Goal: Check status: Check status

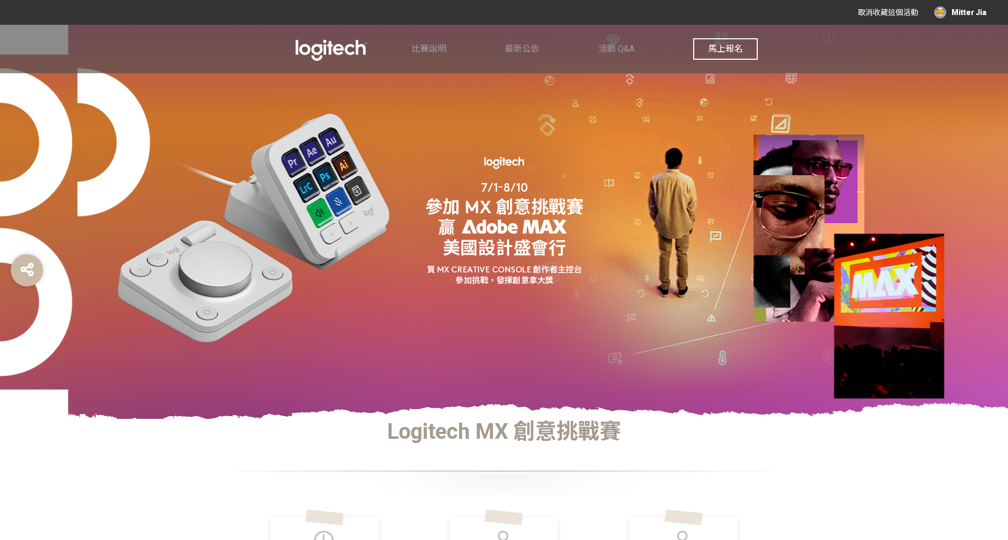
click at [739, 46] on span "馬上報名" at bounding box center [725, 49] width 34 height 10
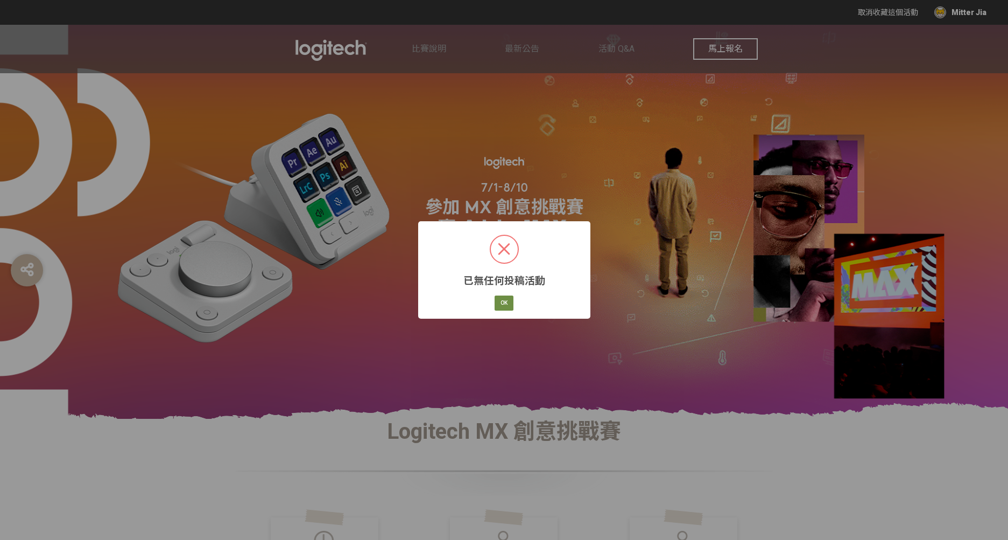
click at [508, 303] on button "OK" at bounding box center [504, 302] width 19 height 15
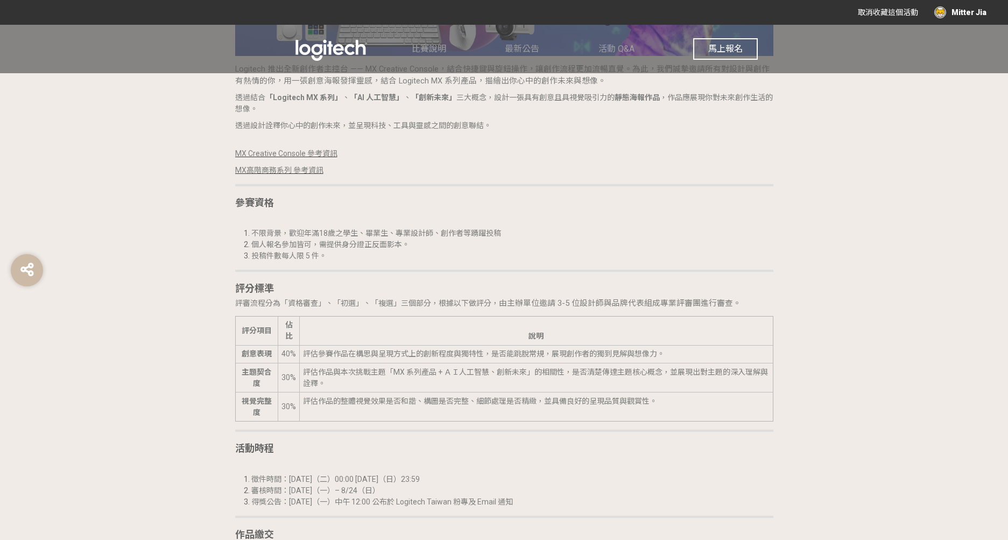
scroll to position [1258, 0]
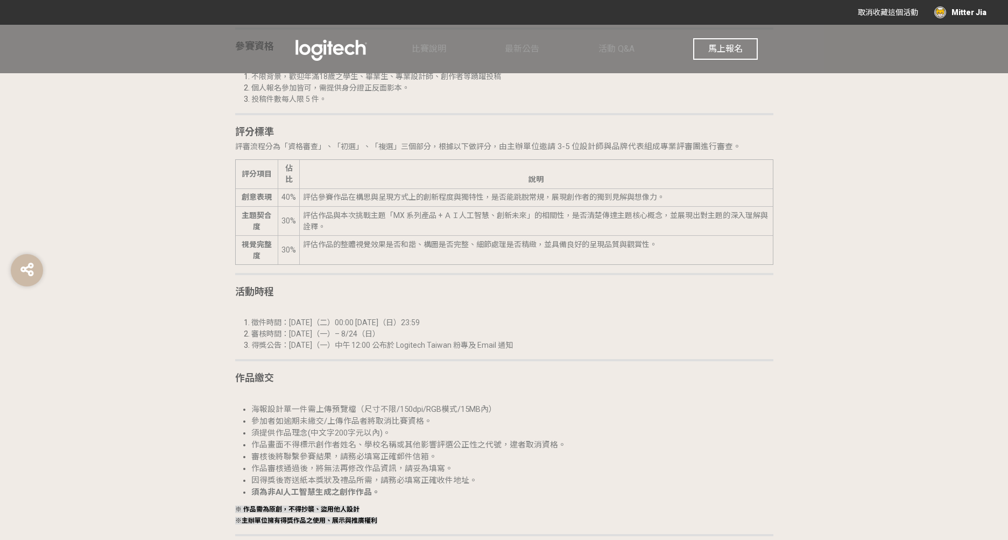
click at [963, 17] on div "Mitter Jia" at bounding box center [960, 12] width 52 height 12
click at [963, 47] on link "投稿記錄" at bounding box center [959, 45] width 30 height 9
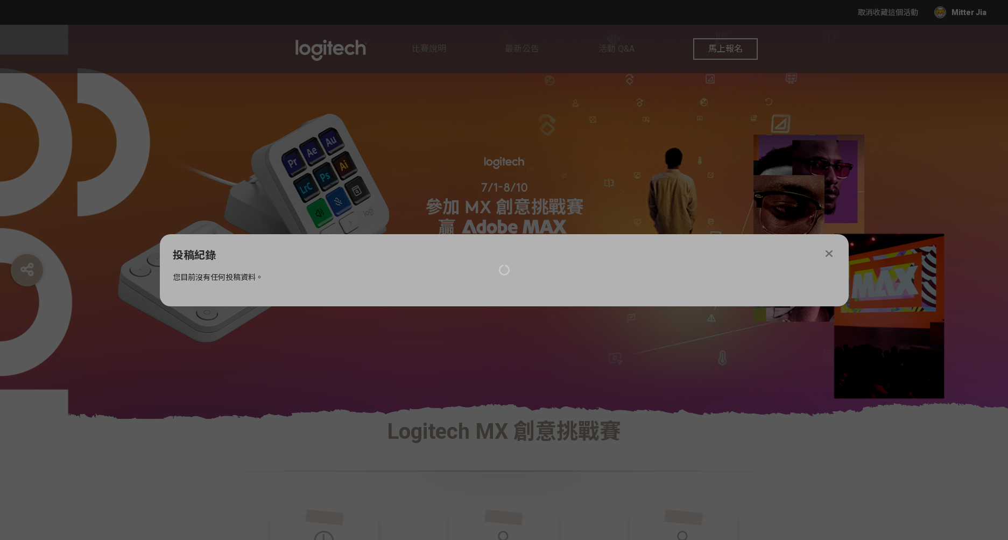
scroll to position [0, 0]
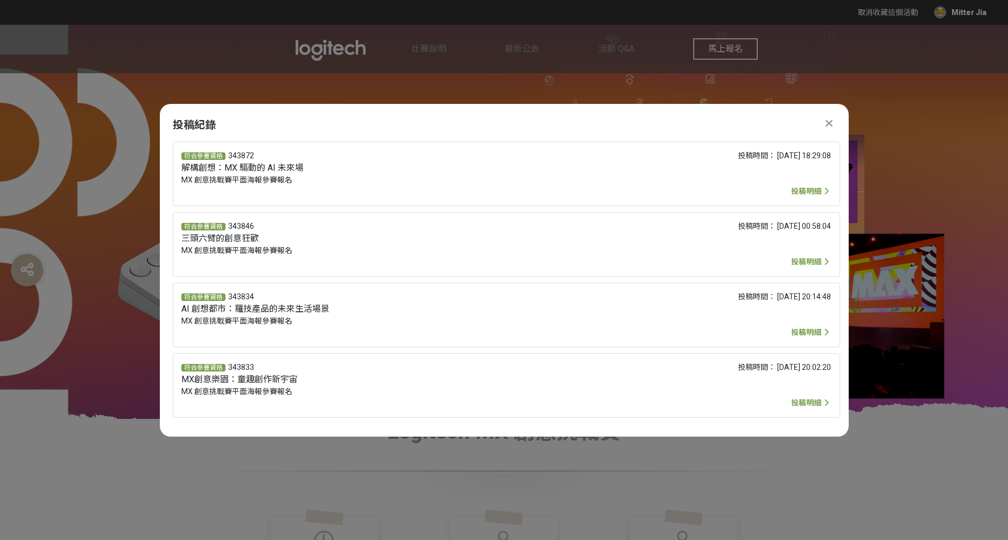
click at [813, 194] on span "投稿明細" at bounding box center [806, 191] width 30 height 9
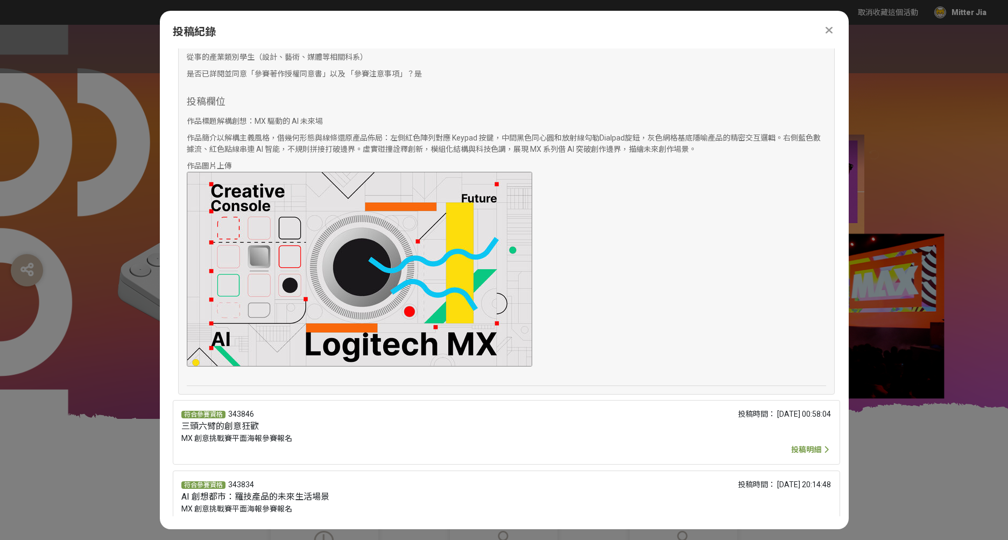
scroll to position [406, 0]
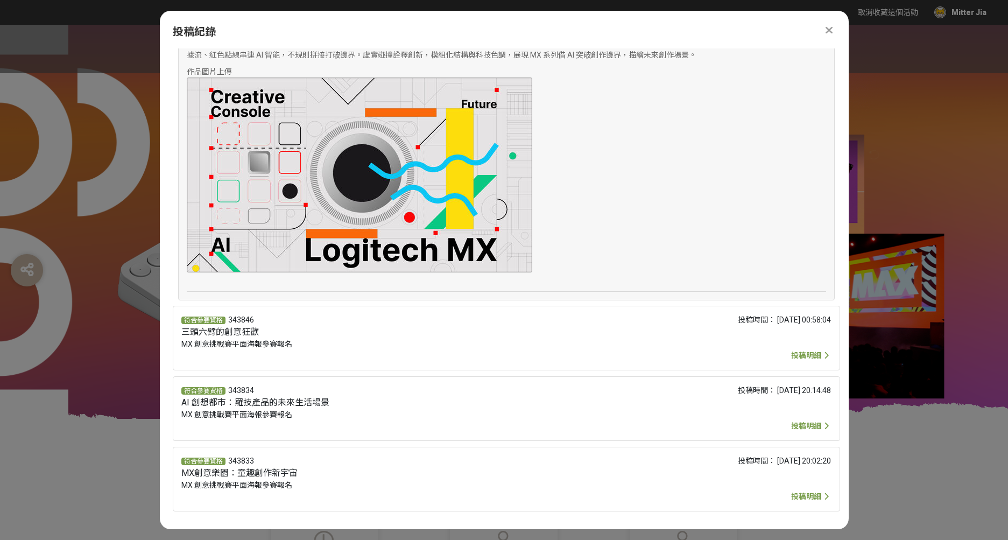
click at [831, 26] on icon at bounding box center [829, 30] width 7 height 11
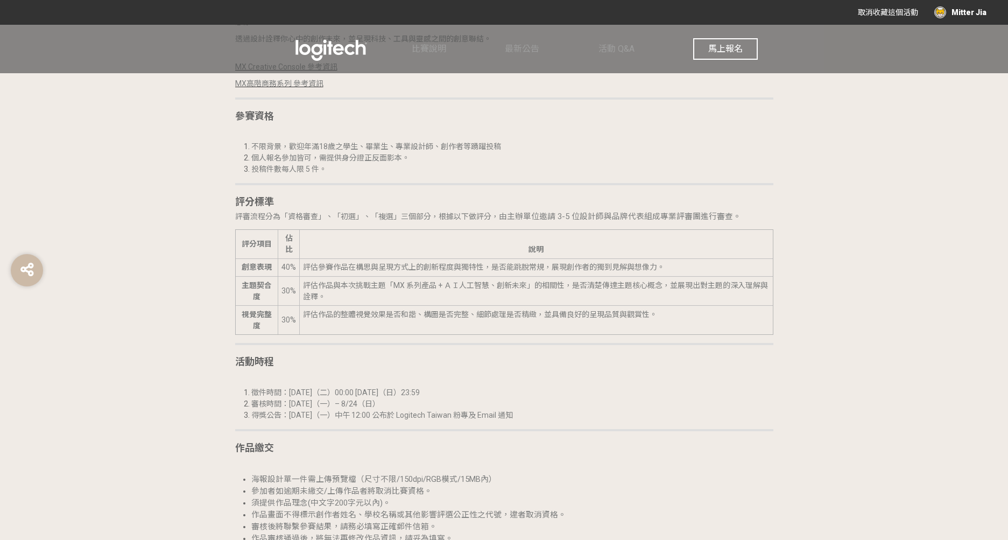
scroll to position [1258, 0]
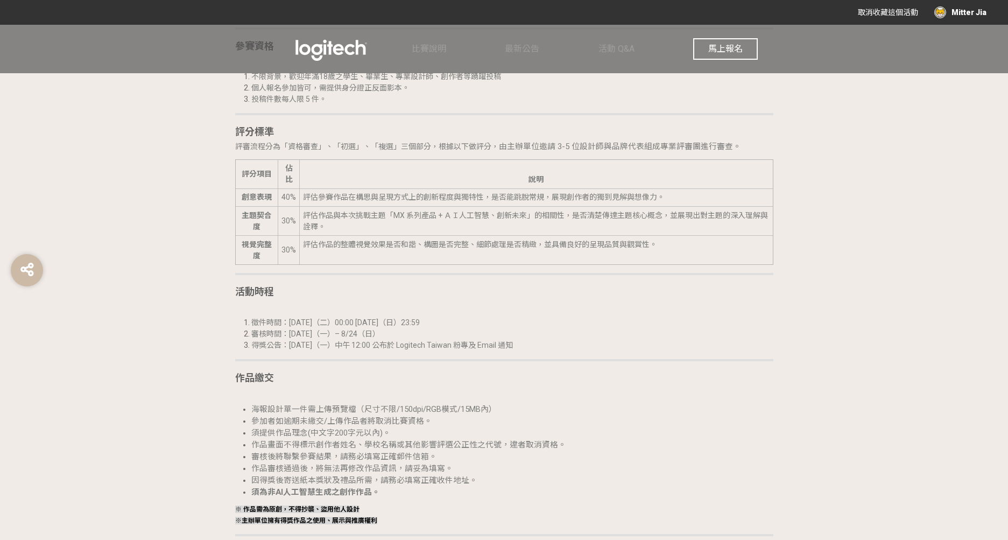
click at [967, 13] on div "Mitter Jia" at bounding box center [960, 12] width 52 height 12
click at [963, 41] on link "投稿記錄" at bounding box center [959, 45] width 30 height 9
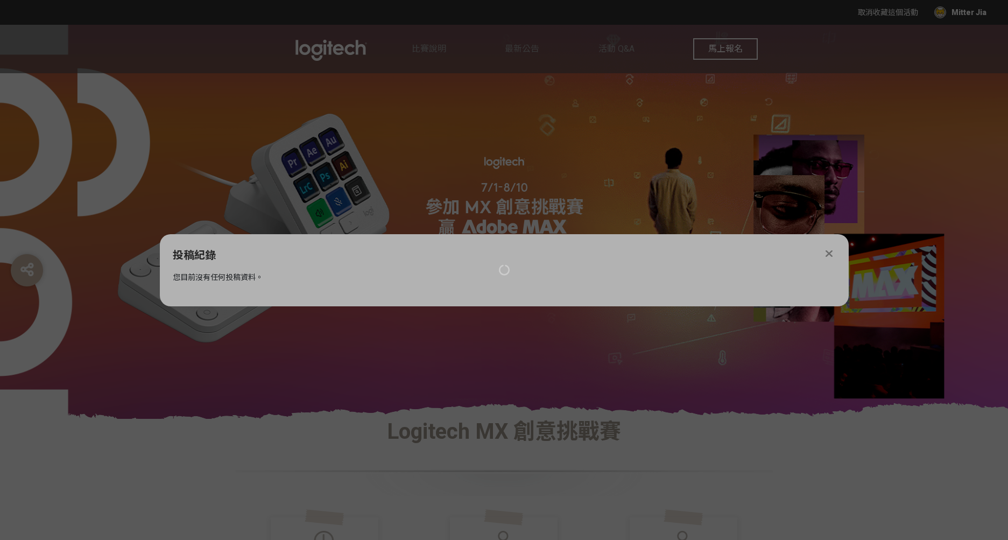
scroll to position [0, 0]
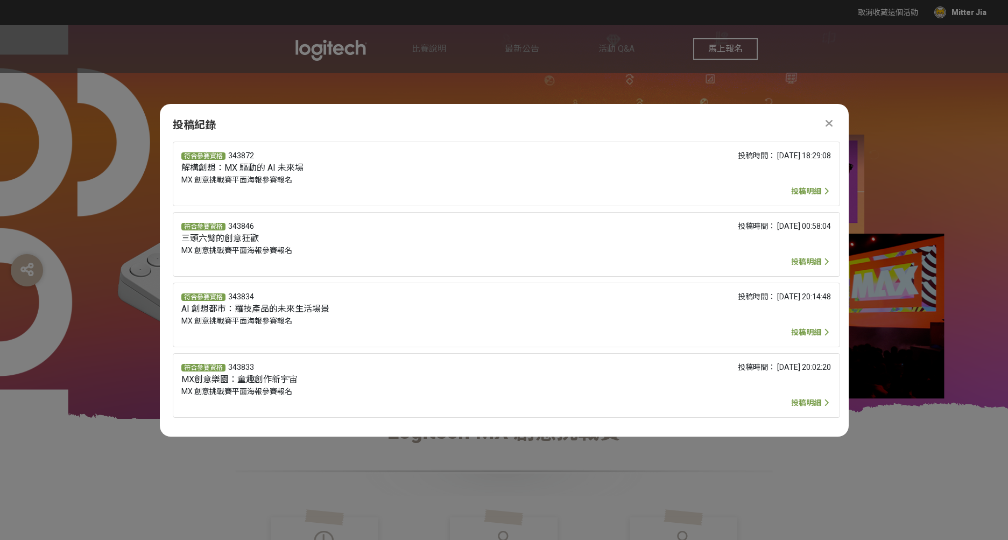
click at [799, 260] on span "投稿明細" at bounding box center [806, 261] width 30 height 9
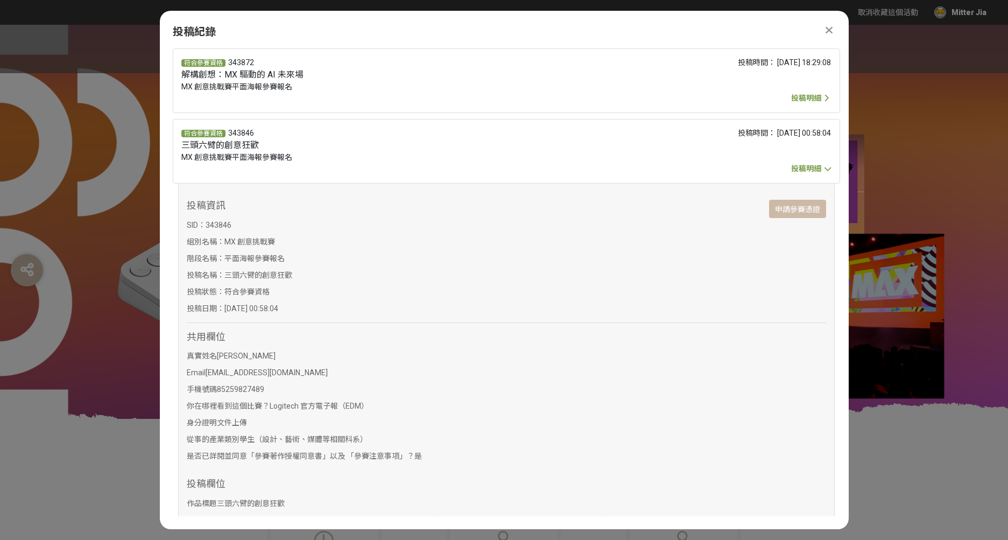
click at [794, 166] on span "投稿明細" at bounding box center [806, 168] width 30 height 9
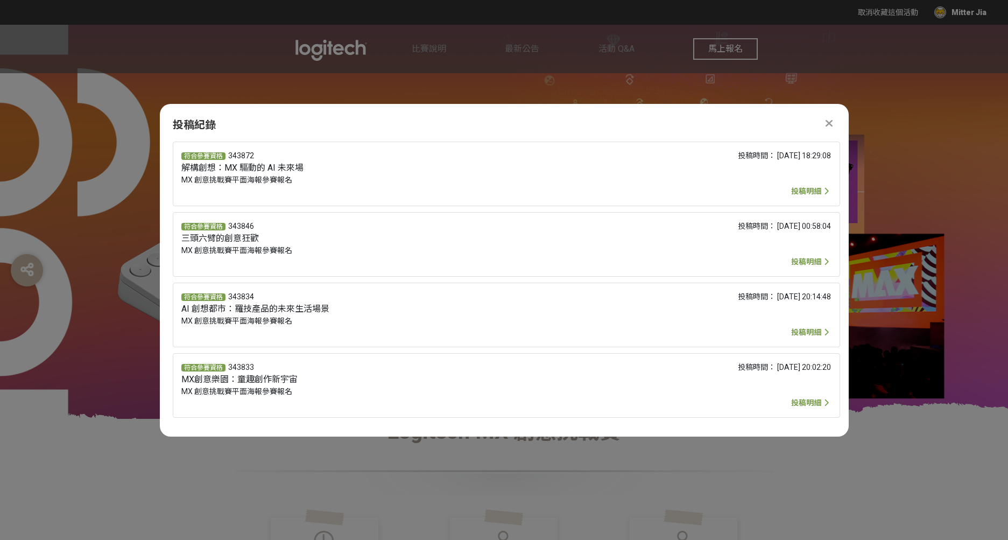
click at [803, 328] on span "投稿明細" at bounding box center [806, 332] width 30 height 9
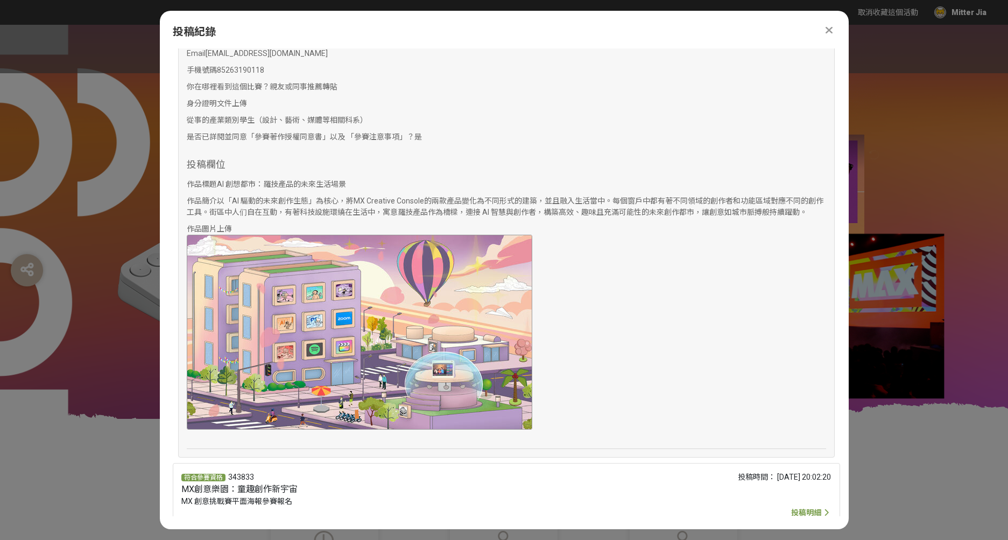
scroll to position [417, 0]
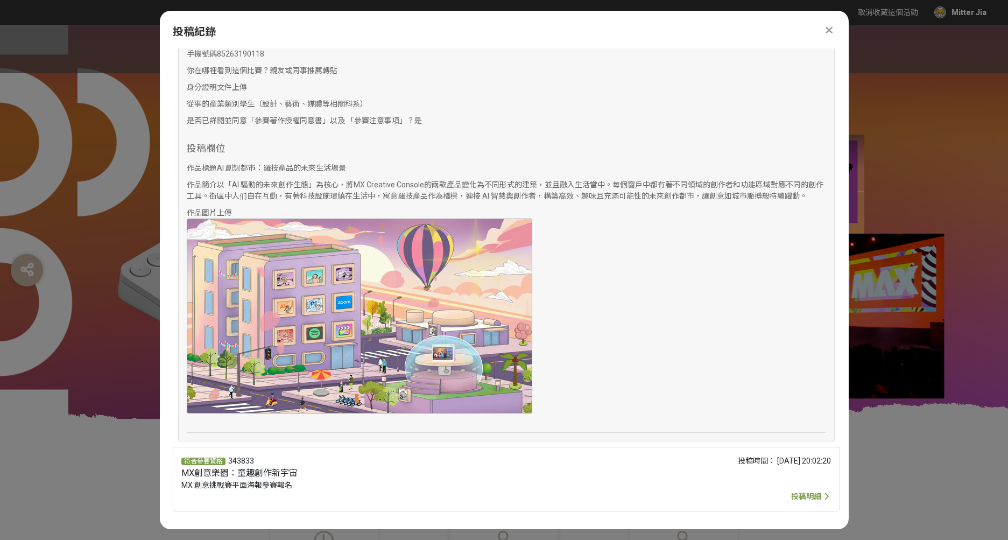
click at [806, 497] on span "投稿明細" at bounding box center [806, 496] width 30 height 9
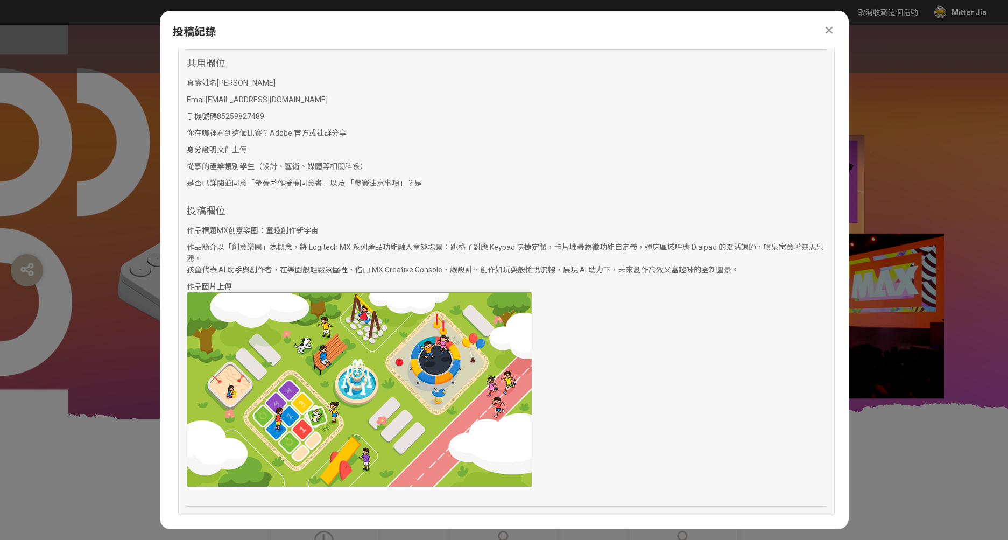
scroll to position [1020, 0]
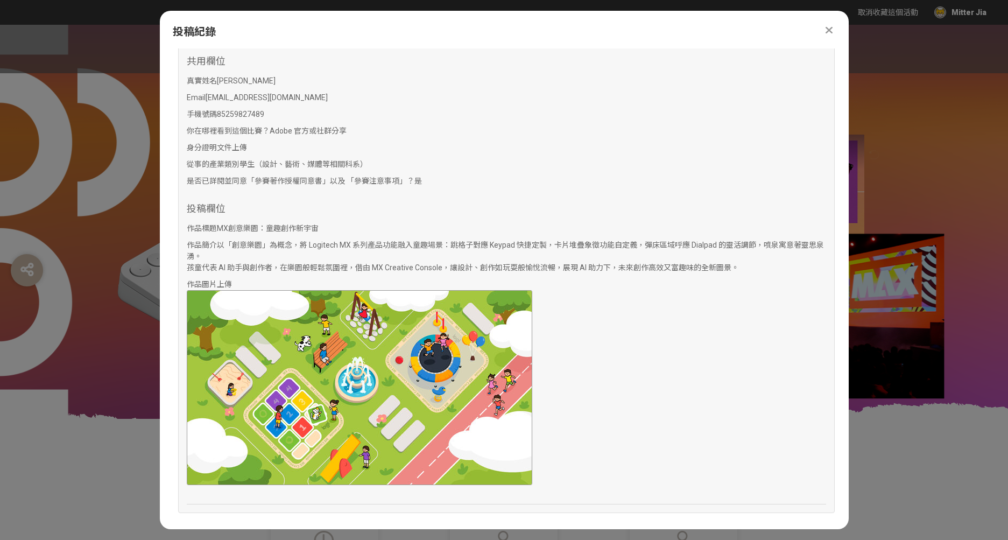
click at [829, 30] on icon at bounding box center [829, 30] width 7 height 11
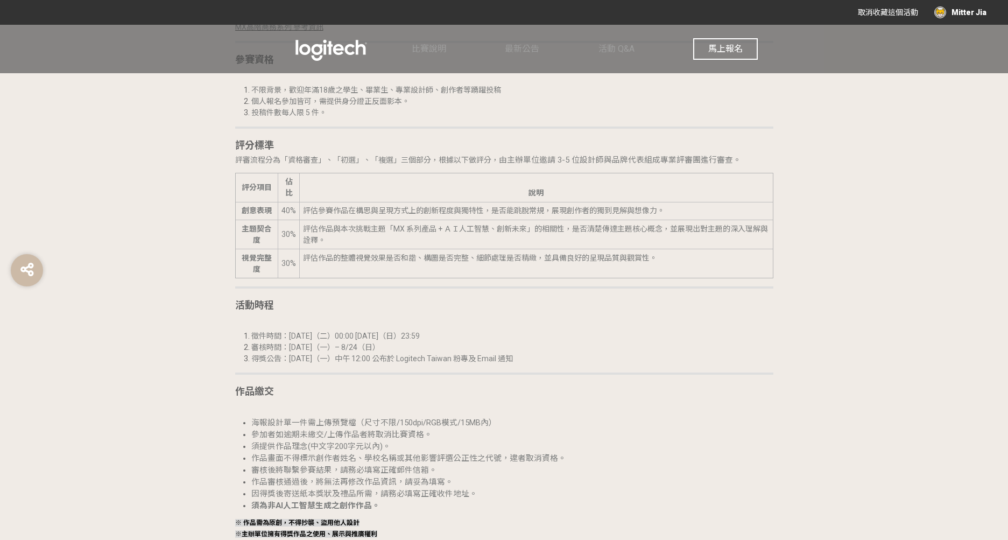
scroll to position [1258, 0]
